Goal: Task Accomplishment & Management: Use online tool/utility

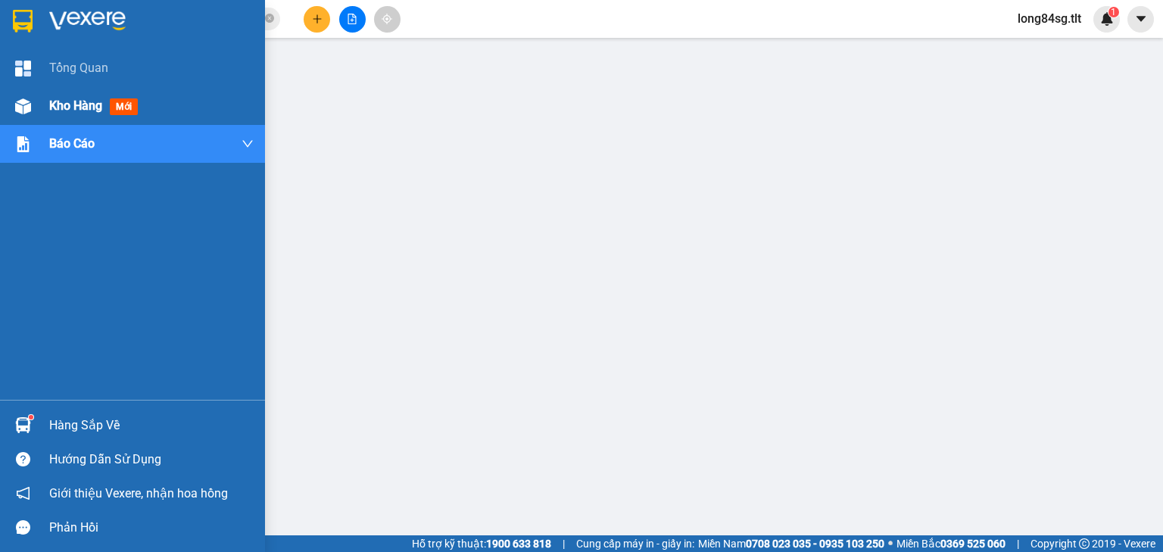
click at [100, 106] on span "Kho hàng" at bounding box center [75, 105] width 53 height 14
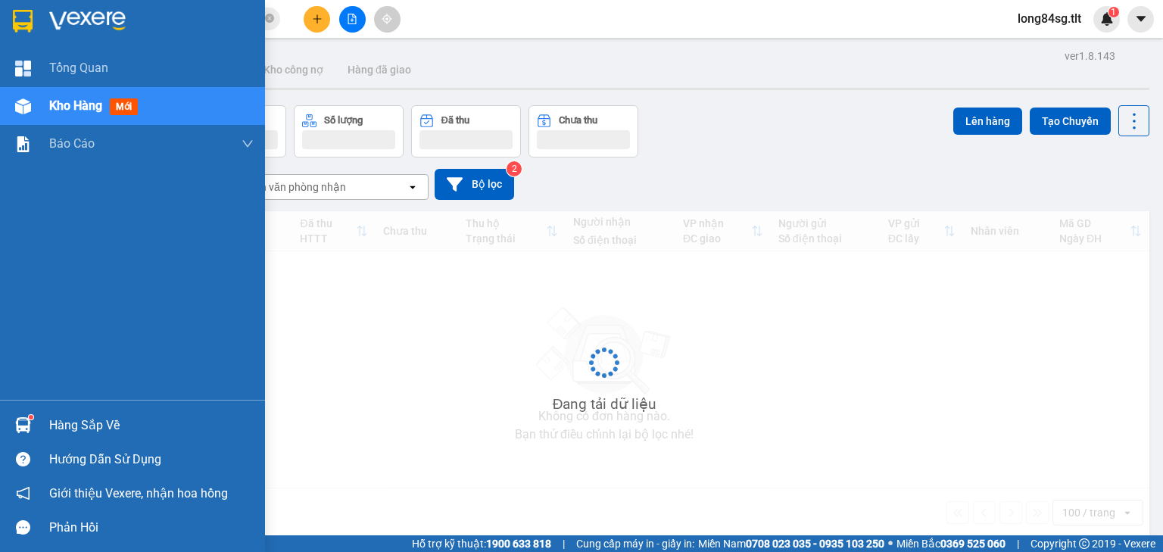
click at [100, 106] on span "Kho hàng" at bounding box center [75, 105] width 53 height 14
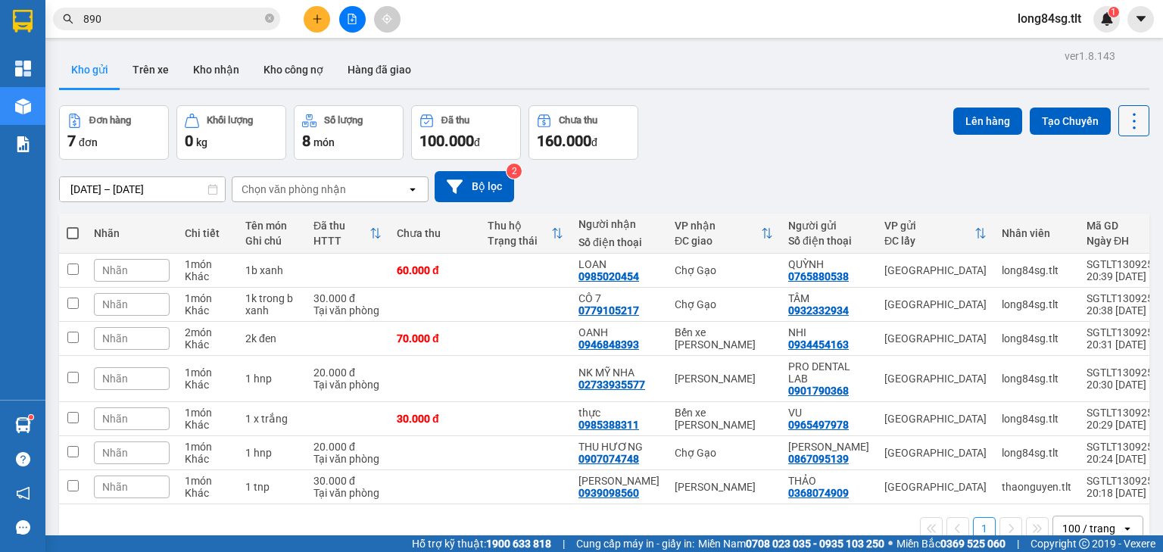
click at [1129, 115] on icon at bounding box center [1133, 121] width 21 height 21
click at [1105, 215] on span "Làm mới" at bounding box center [1103, 215] width 42 height 15
click at [1123, 118] on icon at bounding box center [1133, 121] width 21 height 21
click at [1095, 212] on span "Làm mới" at bounding box center [1103, 215] width 42 height 15
click at [350, 19] on icon "file-add" at bounding box center [352, 19] width 11 height 11
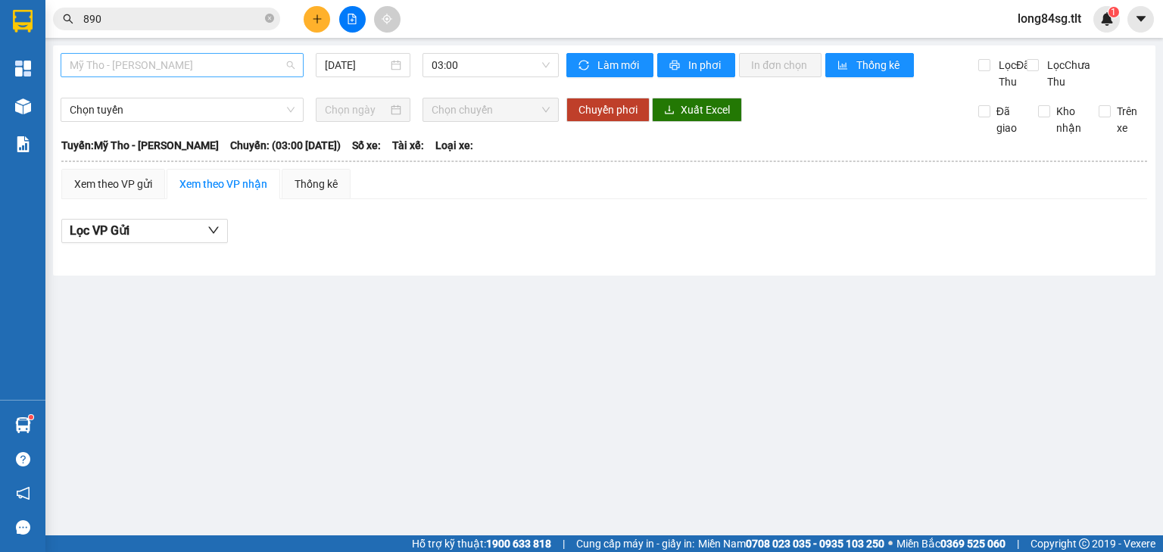
click at [271, 67] on span "Mỹ Tho - [PERSON_NAME]" at bounding box center [182, 65] width 225 height 23
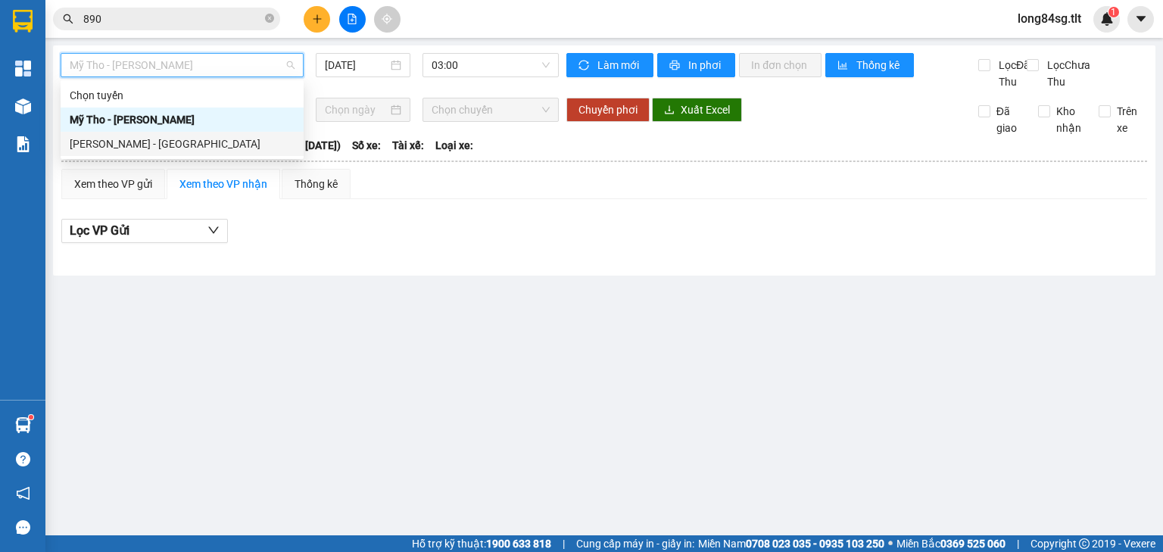
click at [212, 142] on div "[PERSON_NAME] - [GEOGRAPHIC_DATA]" at bounding box center [182, 143] width 225 height 17
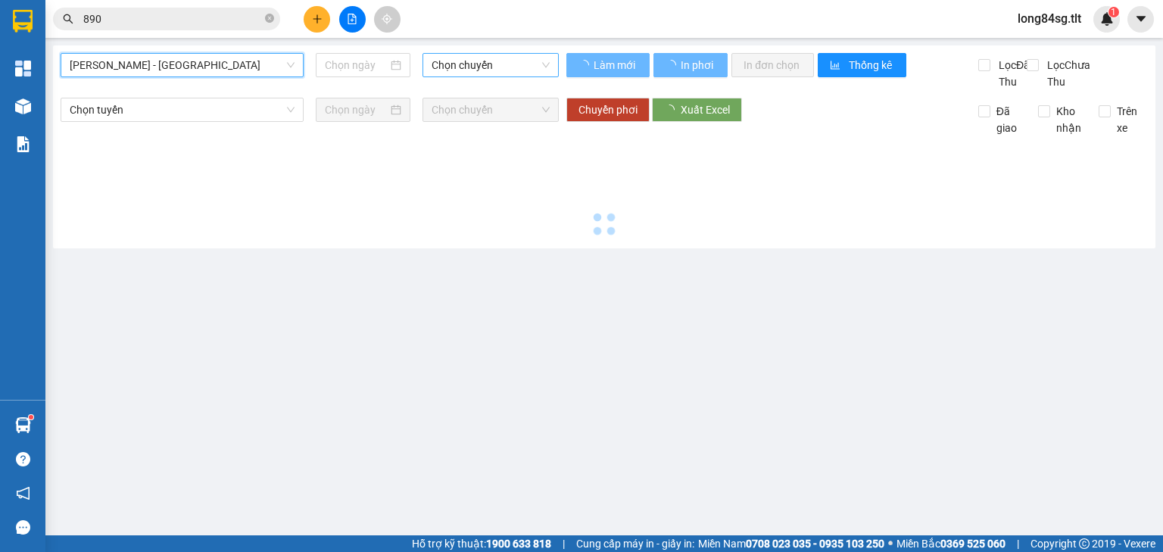
type input "[DATE]"
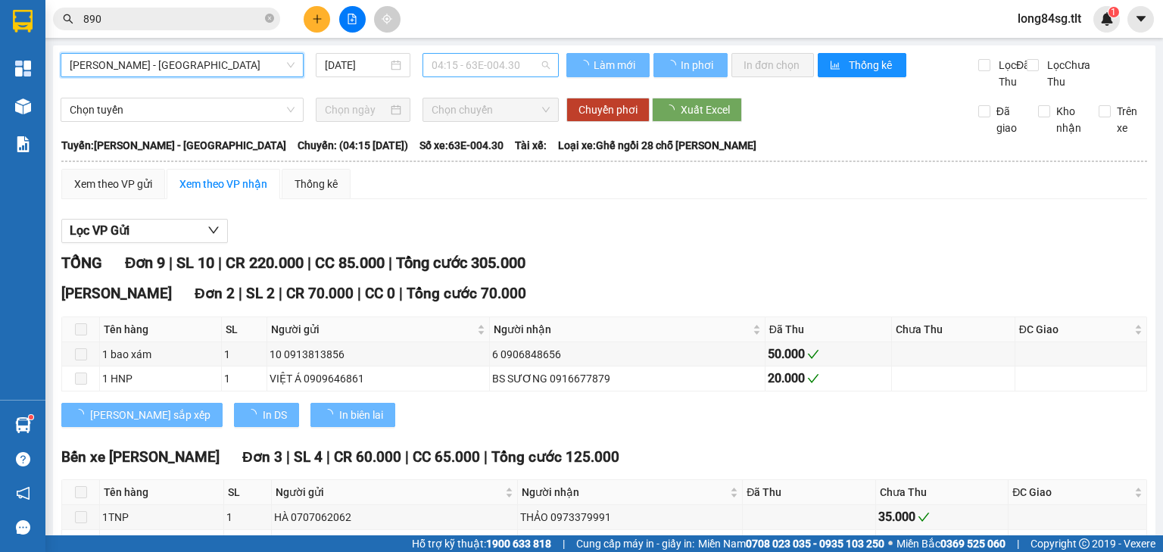
click at [475, 68] on span "04:15 - 63E-004.30" at bounding box center [490, 65] width 119 height 23
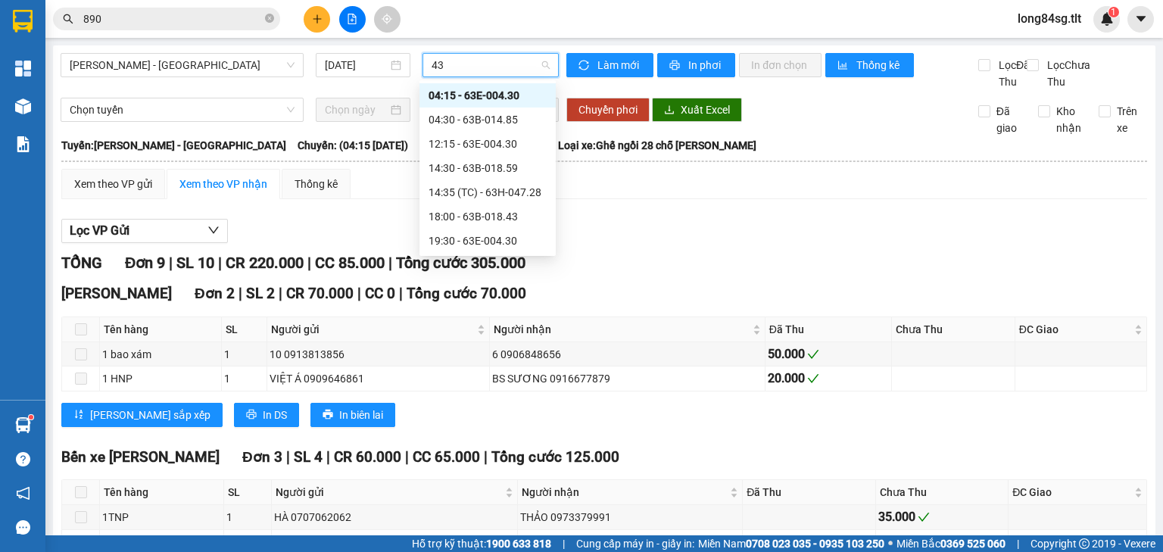
type input "430"
click at [465, 191] on div "19:30 - 63E-004.30" at bounding box center [487, 192] width 118 height 17
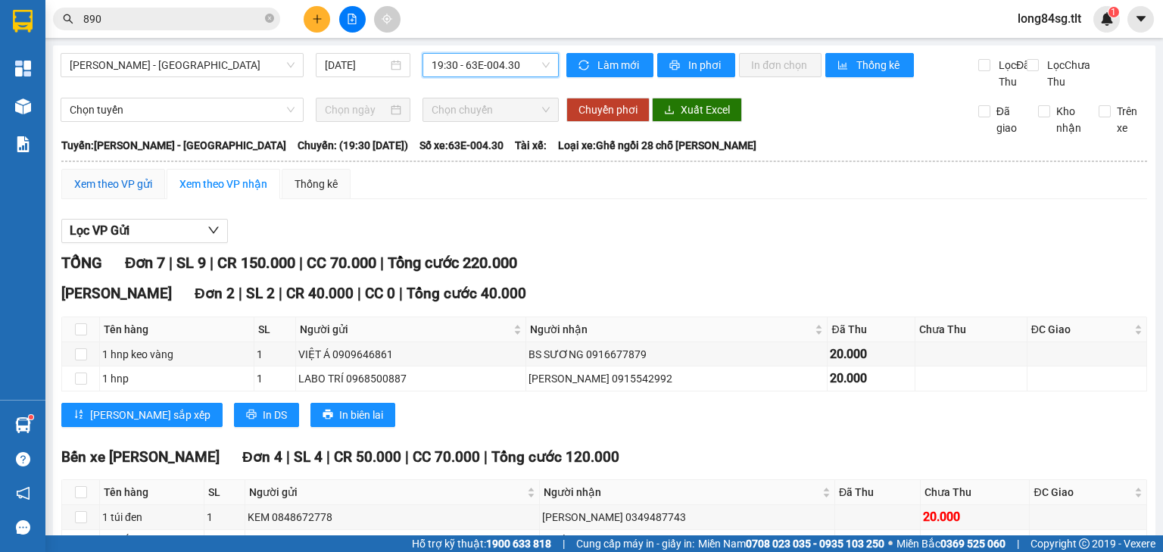
click at [129, 192] on div "Xem theo VP gửi" at bounding box center [113, 184] width 78 height 17
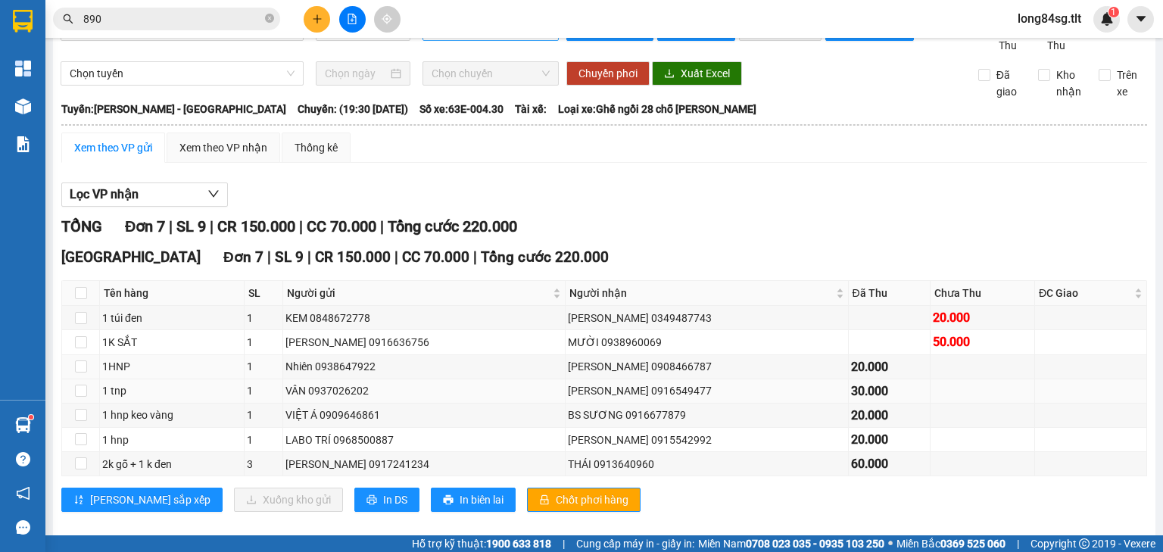
scroll to position [70, 0]
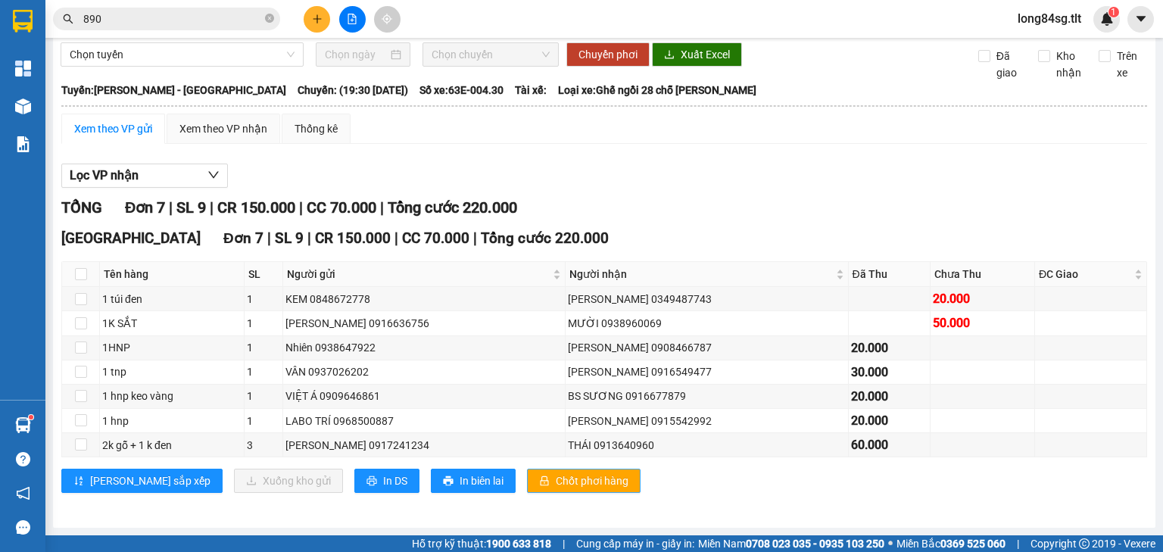
click at [556, 476] on span "Chốt phơi hàng" at bounding box center [592, 480] width 73 height 17
click at [150, 13] on input "890" at bounding box center [172, 19] width 179 height 17
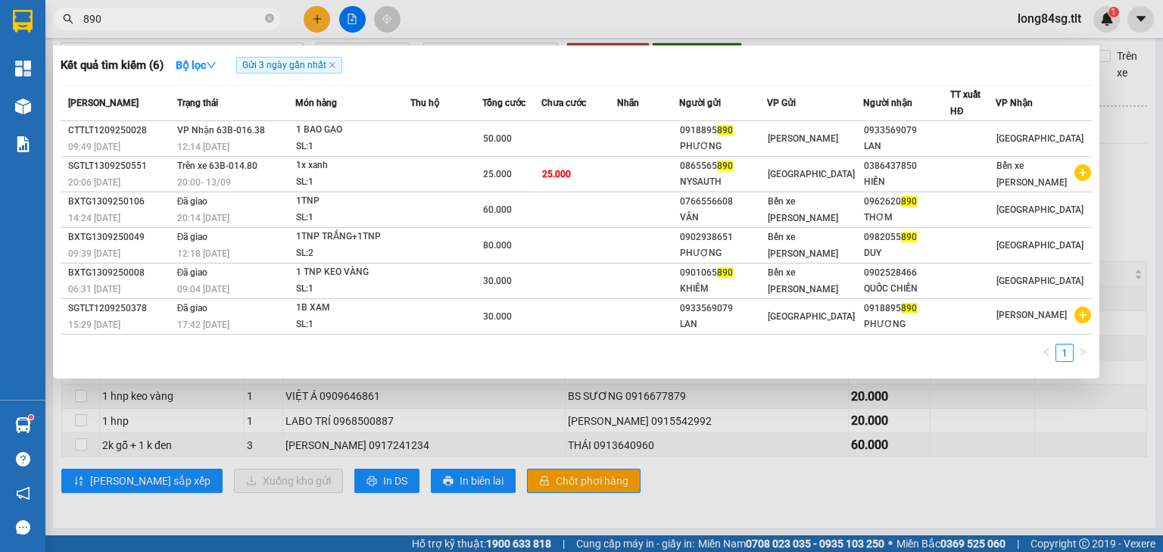
click at [151, 13] on input "890" at bounding box center [172, 19] width 179 height 17
type input "80209"
